Goal: Task Accomplishment & Management: Manage account settings

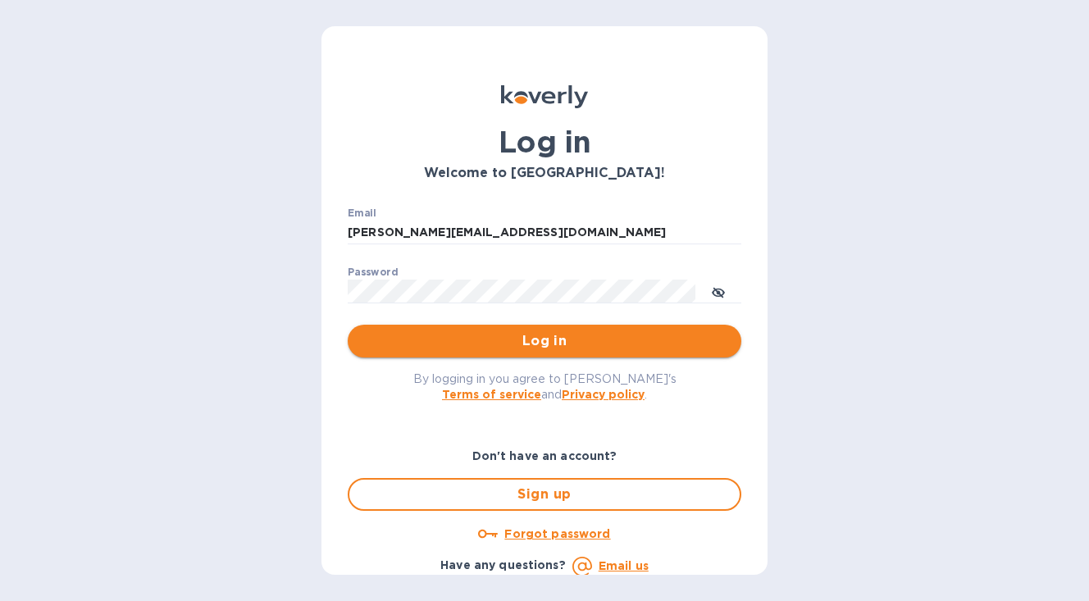
click at [490, 339] on span "Log in" at bounding box center [544, 341] width 367 height 20
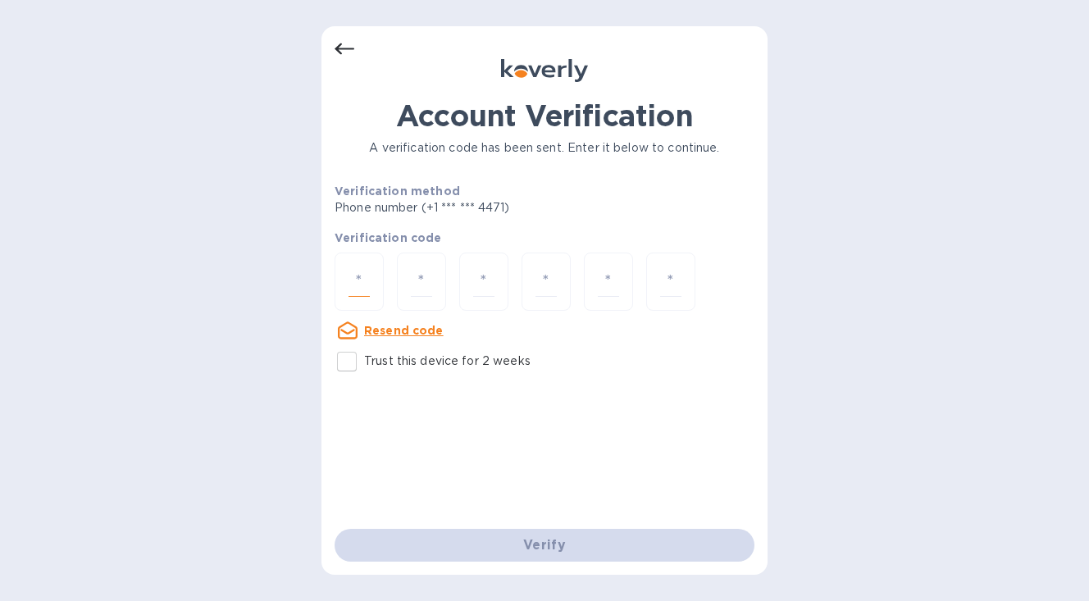
click at [362, 290] on input "number" at bounding box center [358, 281] width 21 height 30
type input "4"
type input "9"
type input "6"
type input "3"
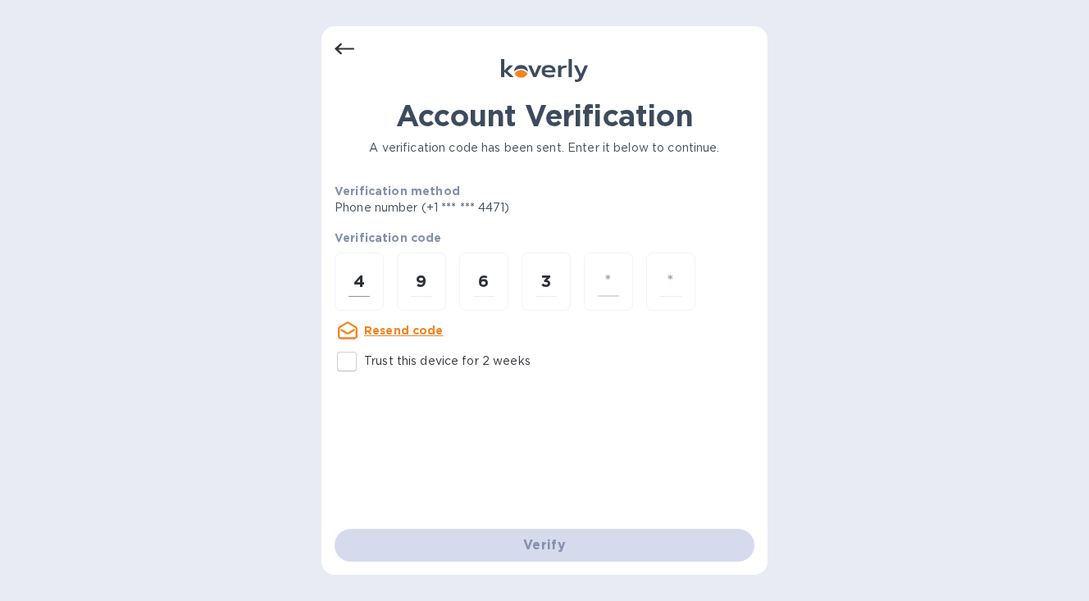
type input "6"
type input "3"
